Goal: Task Accomplishment & Management: Manage account settings

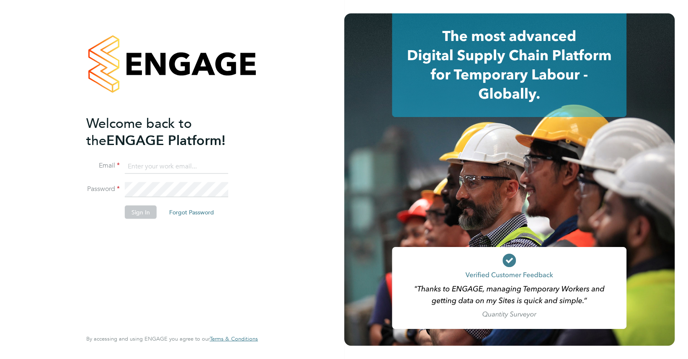
type input "[PERSON_NAME][EMAIL_ADDRESS][PERSON_NAME][DOMAIN_NAME]"
click at [135, 213] on button "Sign In" at bounding box center [141, 211] width 32 height 13
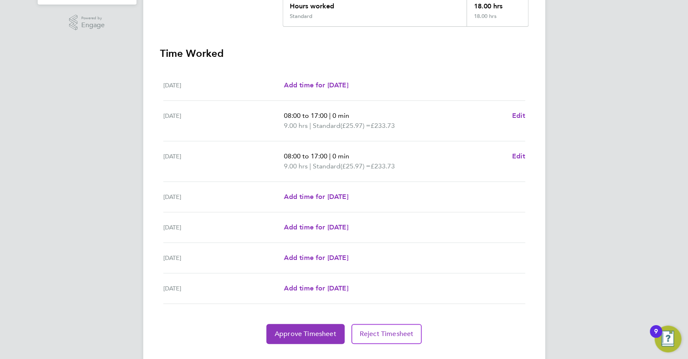
scroll to position [221, 0]
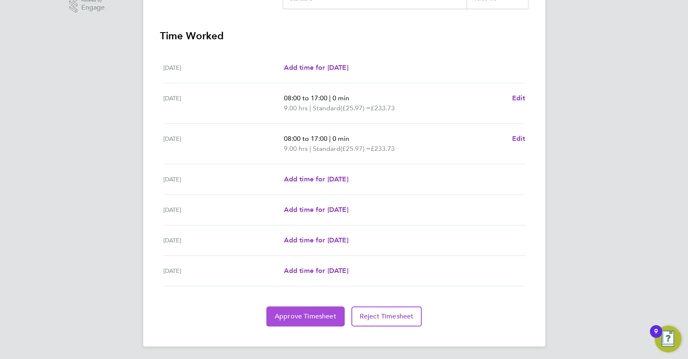
click at [315, 314] on span "Approve Timesheet" at bounding box center [306, 317] width 62 height 8
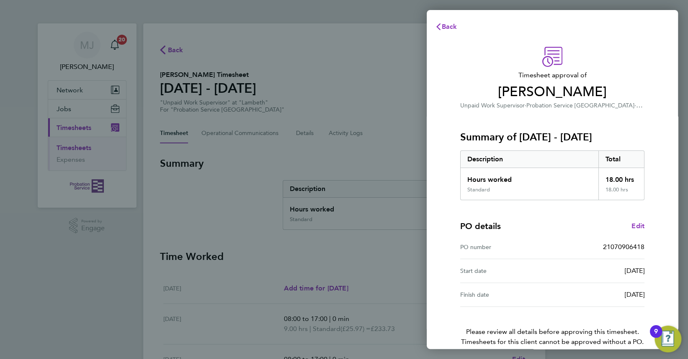
scroll to position [41, 0]
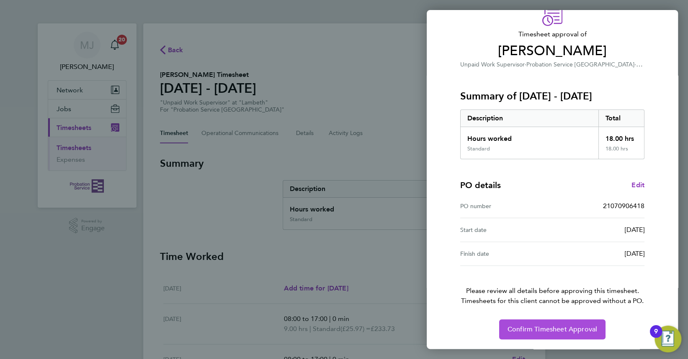
click at [545, 323] on button "Confirm Timesheet Approval" at bounding box center [552, 330] width 106 height 20
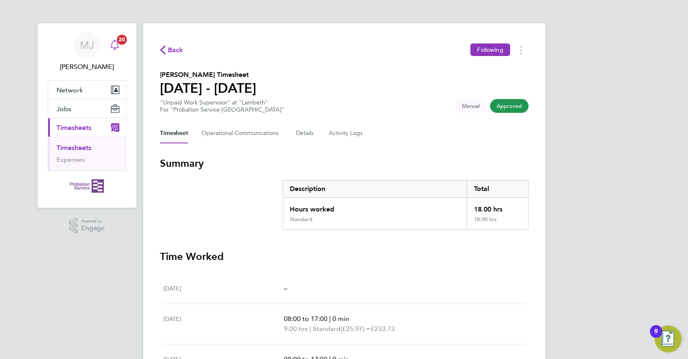
click at [121, 38] on span "20" at bounding box center [122, 40] width 10 height 10
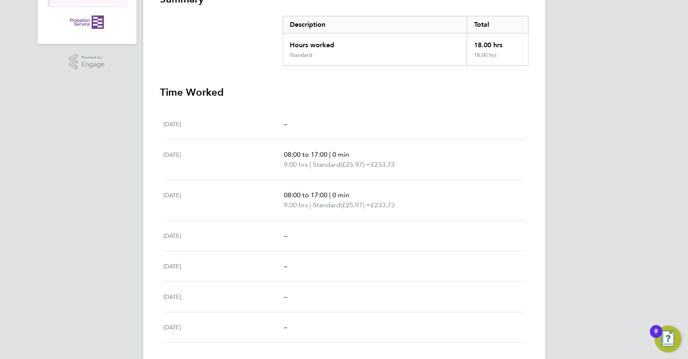
scroll to position [167, 0]
